Goal: Navigation & Orientation: Find specific page/section

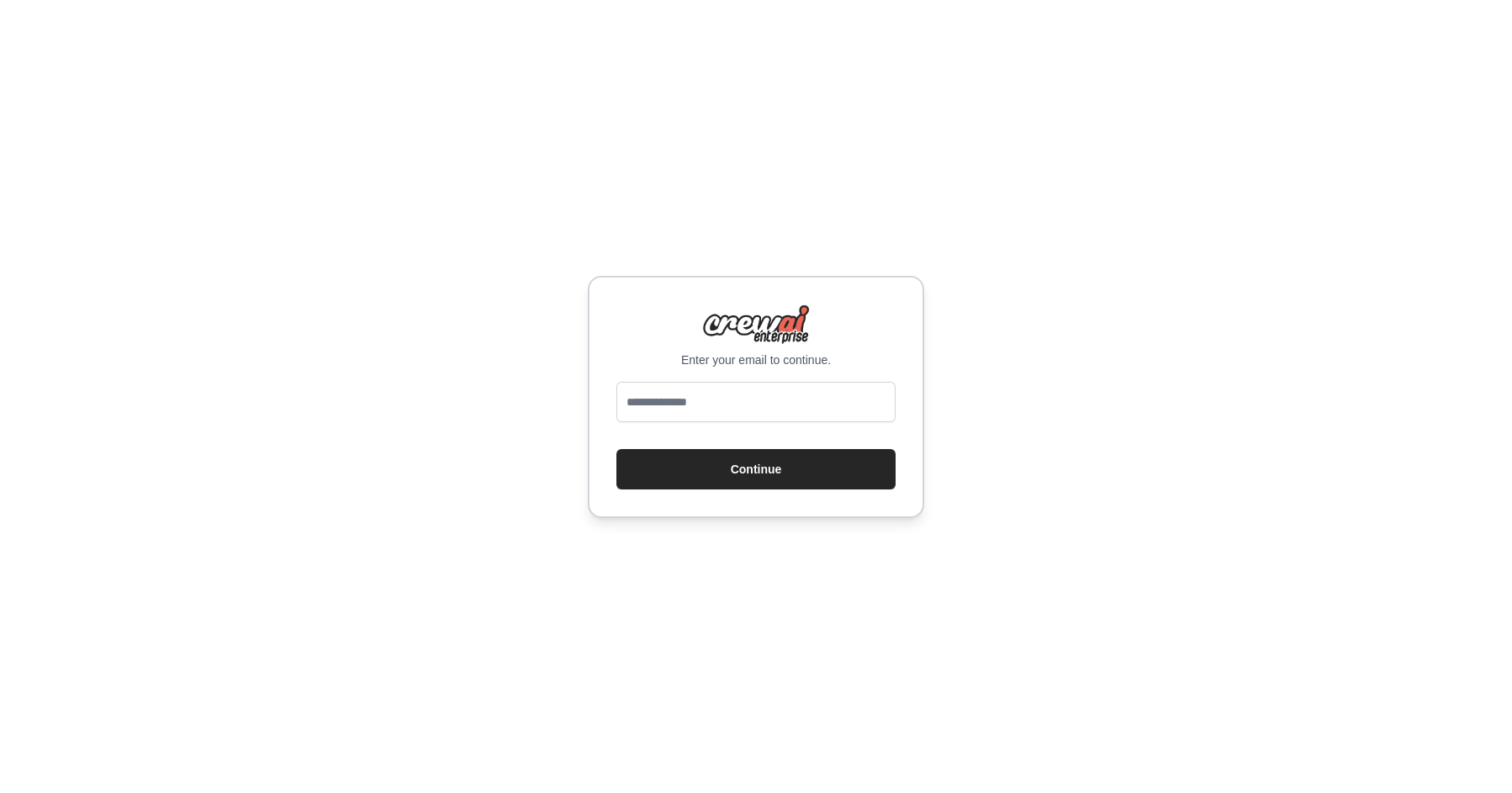
type input "**********"
click at [784, 469] on button "Continue" at bounding box center [756, 469] width 279 height 40
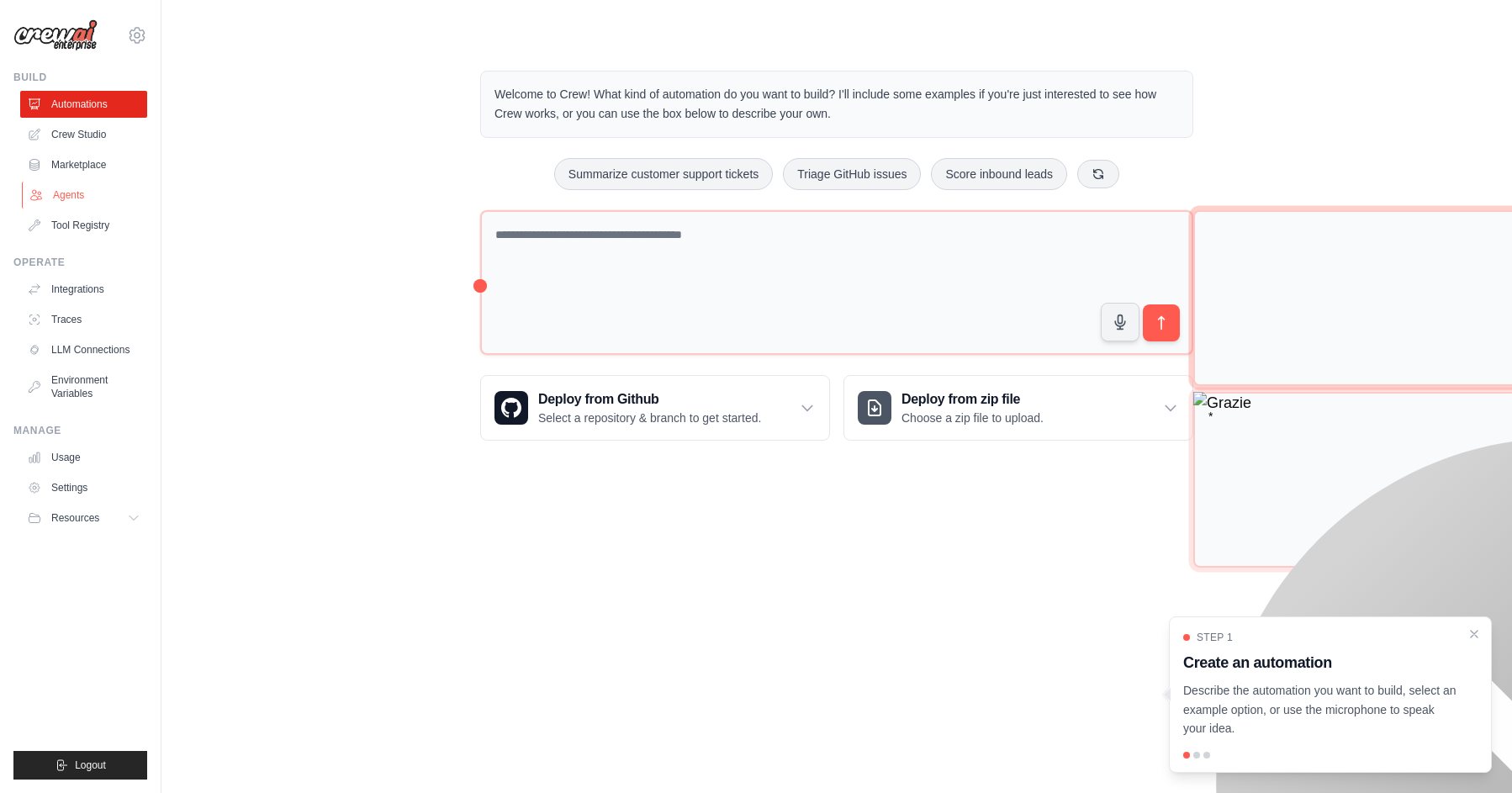
click at [78, 198] on link "Agents" at bounding box center [85, 195] width 127 height 27
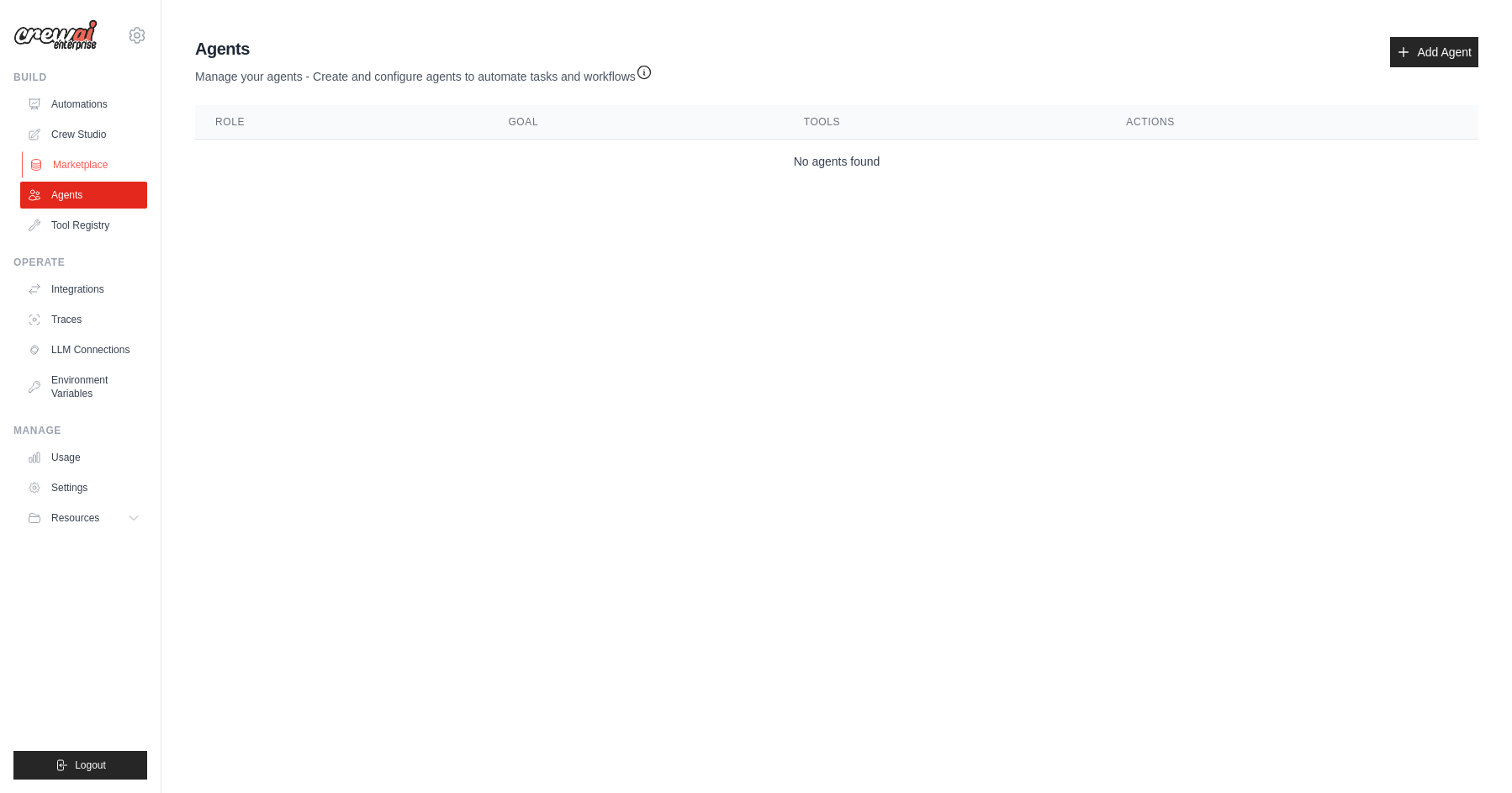
click at [79, 160] on link "Marketplace" at bounding box center [85, 165] width 127 height 27
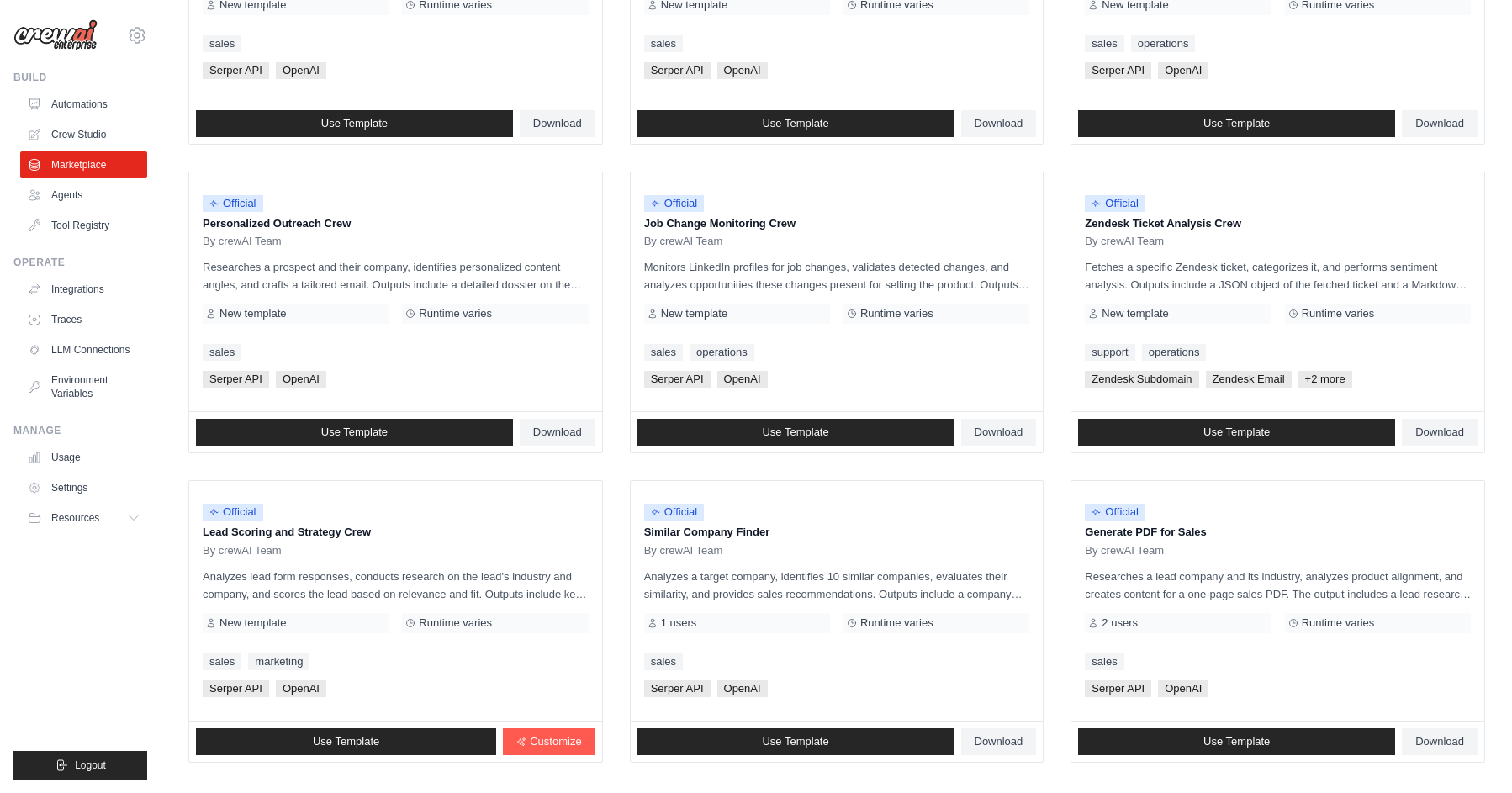
scroll to position [765, 0]
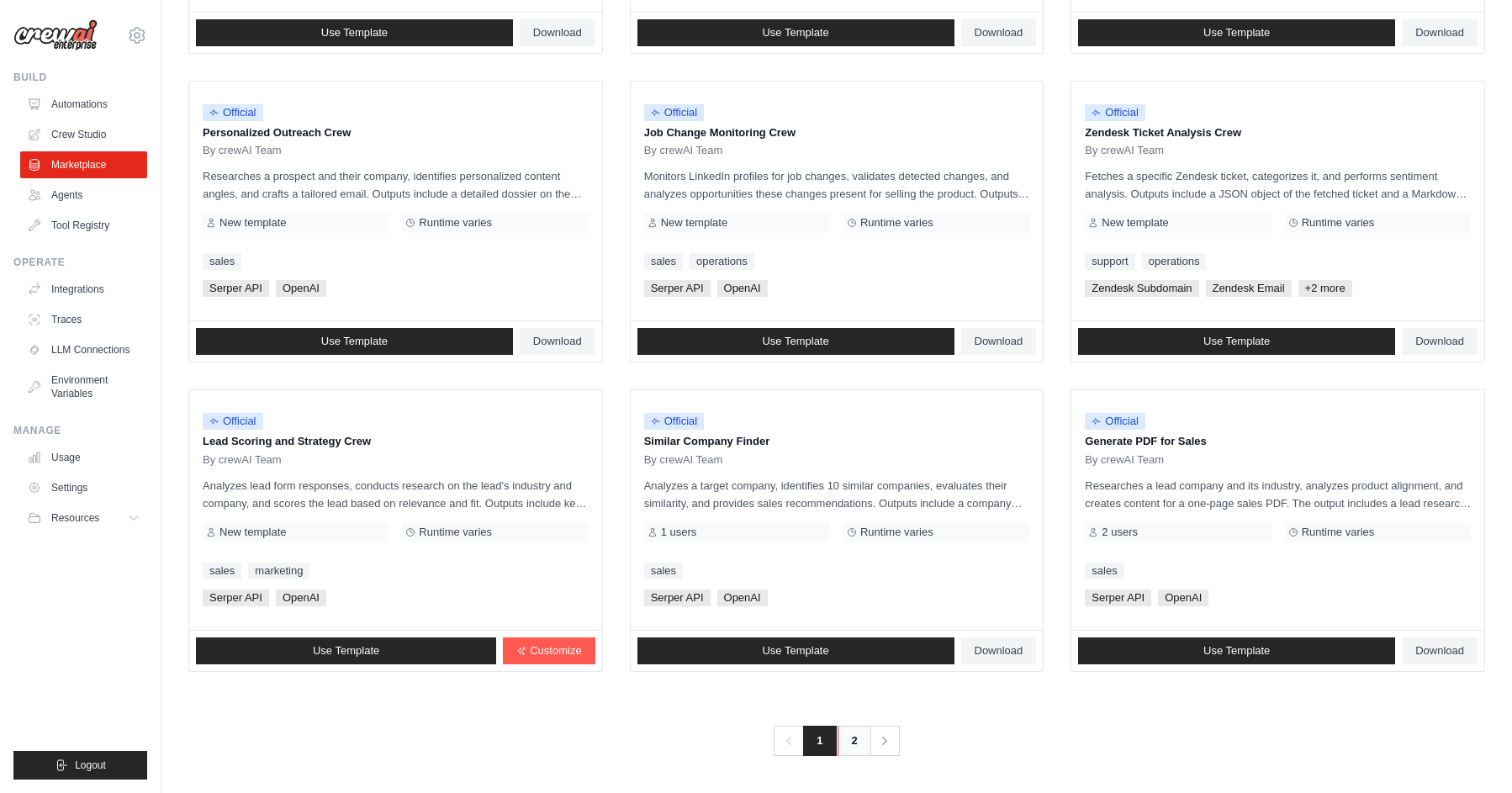
click at [853, 739] on link "2" at bounding box center [854, 740] width 33 height 31
